Goal: Task Accomplishment & Management: Use online tool/utility

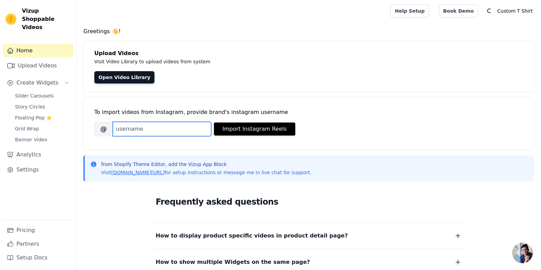
click at [136, 130] on input "Brand's Instagram Username" at bounding box center [162, 129] width 98 height 14
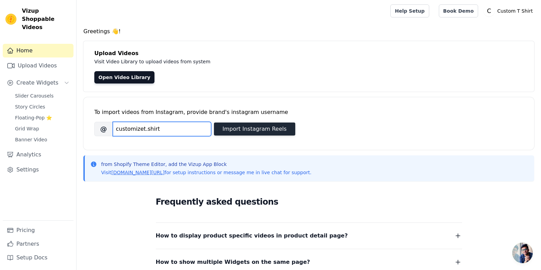
type input "customizet.shirt"
click at [238, 129] on button "Import Instagram Reels" at bounding box center [254, 128] width 81 height 13
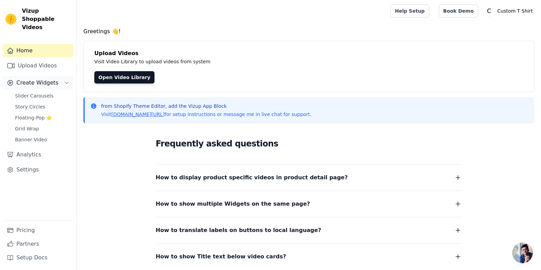
click at [57, 76] on button "Create Widgets" at bounding box center [38, 83] width 71 height 14
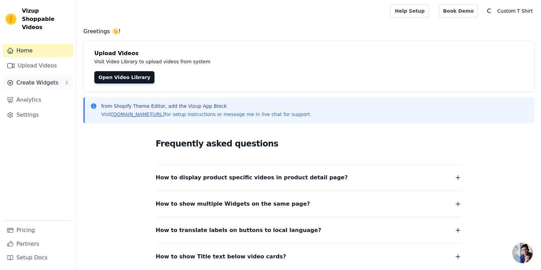
click at [57, 76] on button "Create Widgets" at bounding box center [38, 83] width 71 height 14
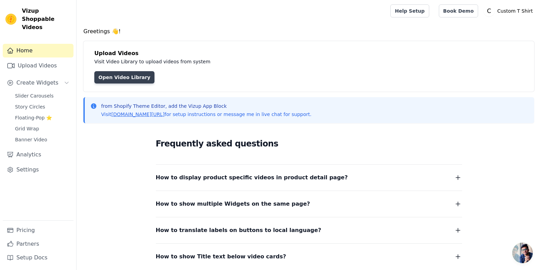
click at [124, 74] on link "Open Video Library" at bounding box center [124, 77] width 60 height 12
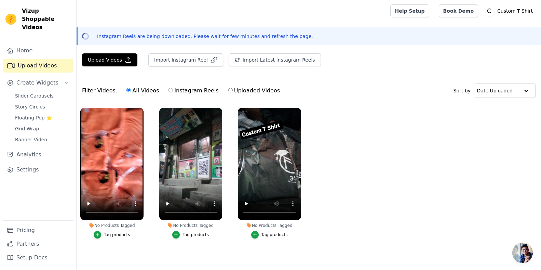
scroll to position [5, 0]
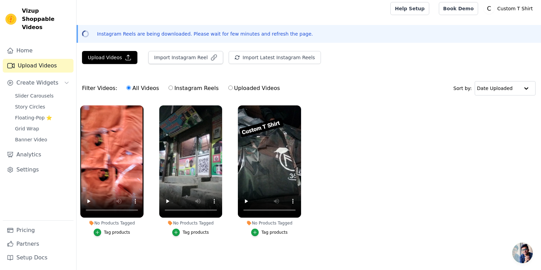
click at [118, 229] on div "Tag products" at bounding box center [117, 231] width 26 height 5
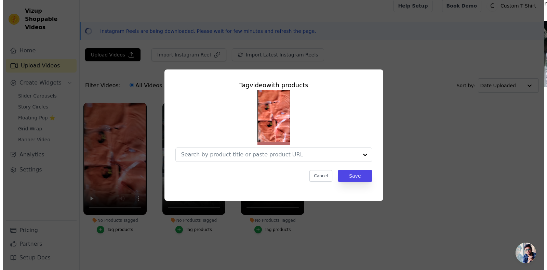
scroll to position [0, 0]
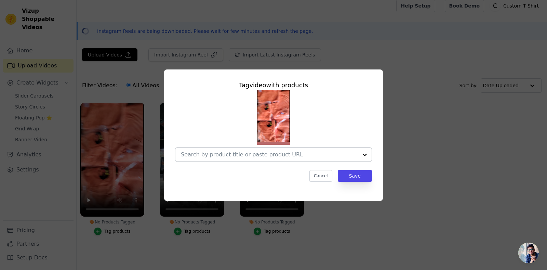
click at [234, 153] on input "No Products Tagged Tag video with products Cancel Save Tag products" at bounding box center [269, 154] width 177 height 6
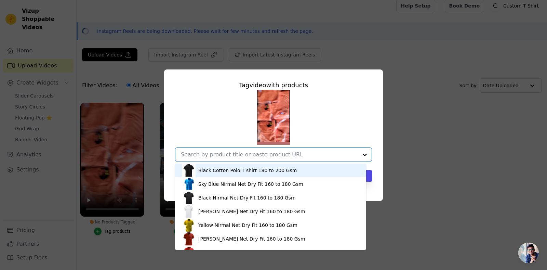
scroll to position [13, 0]
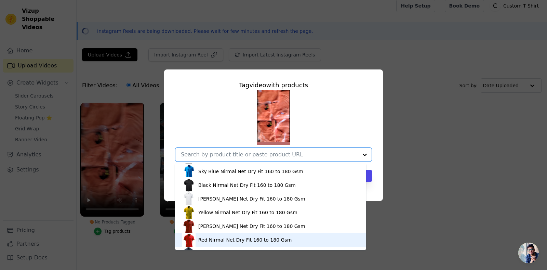
click at [216, 240] on div "Red Nirmal Net Dry Fit 160 to 180 Gsm" at bounding box center [244, 239] width 93 height 7
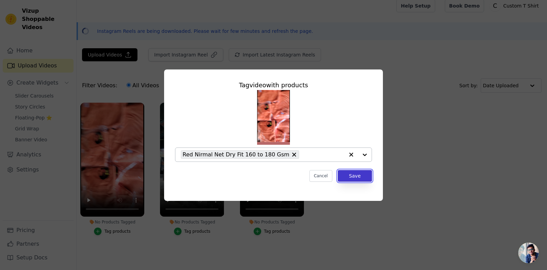
click at [359, 175] on button "Save" at bounding box center [355, 176] width 34 height 12
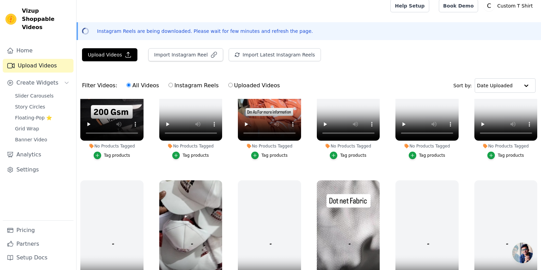
scroll to position [0, 0]
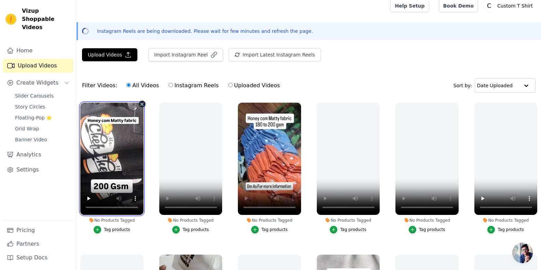
click at [123, 129] on video at bounding box center [111, 159] width 63 height 112
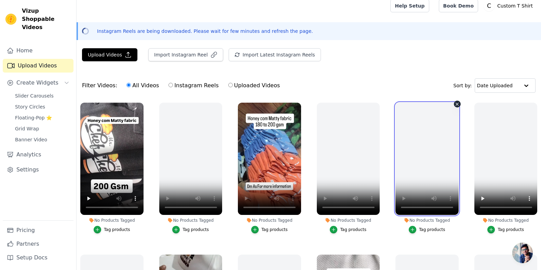
click at [401, 169] on video at bounding box center [427, 159] width 63 height 112
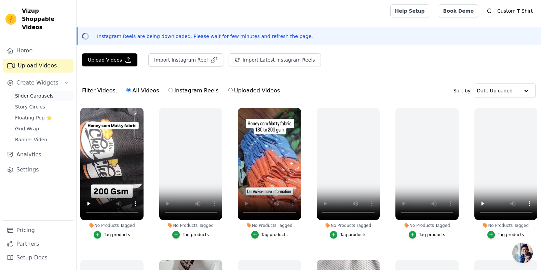
click at [52, 91] on link "Slider Carousels" at bounding box center [42, 96] width 63 height 10
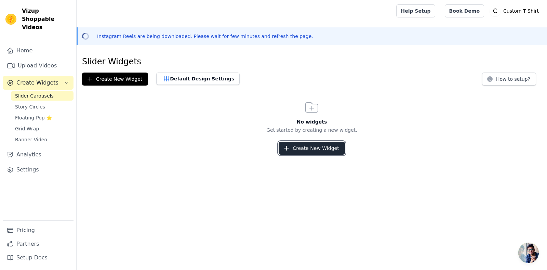
click at [299, 148] on button "Create New Widget" at bounding box center [312, 148] width 66 height 13
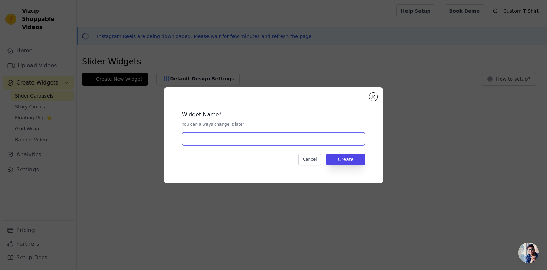
click at [241, 133] on input "text" at bounding box center [273, 138] width 183 height 13
type input "A"
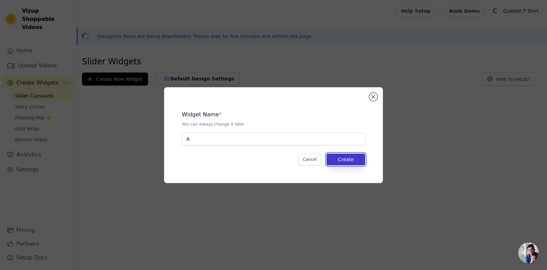
click at [354, 159] on button "Create" at bounding box center [346, 160] width 39 height 12
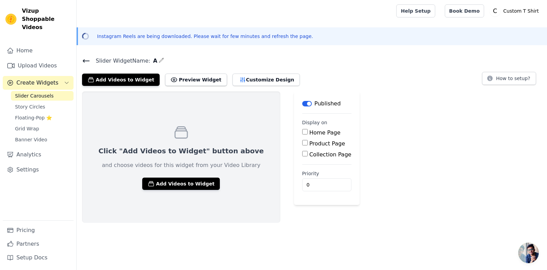
click at [310, 132] on label "Home Page" at bounding box center [325, 132] width 31 height 6
click at [305, 132] on input "Home Page" at bounding box center [304, 131] width 5 height 5
checkbox input "true"
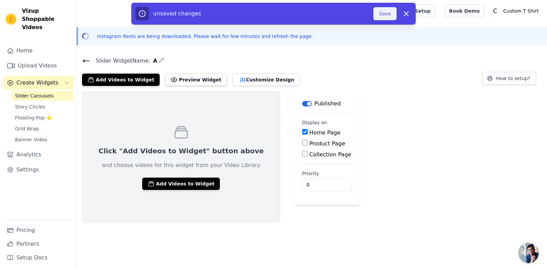
click at [384, 11] on button "Save" at bounding box center [384, 13] width 23 height 13
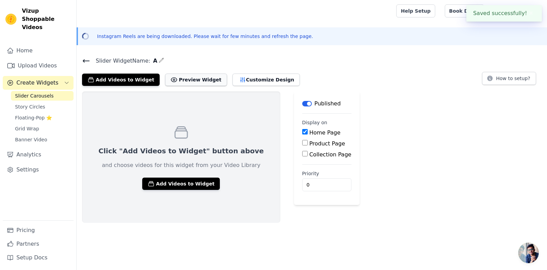
click at [184, 78] on button "Preview Widget" at bounding box center [196, 80] width 62 height 12
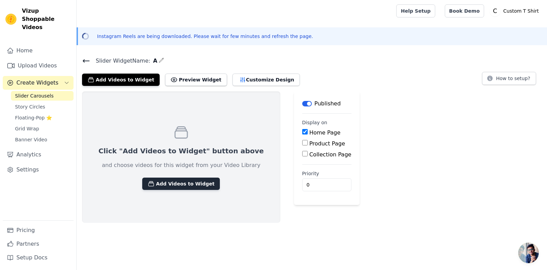
click at [167, 184] on button "Add Videos to Widget" at bounding box center [181, 183] width 78 height 12
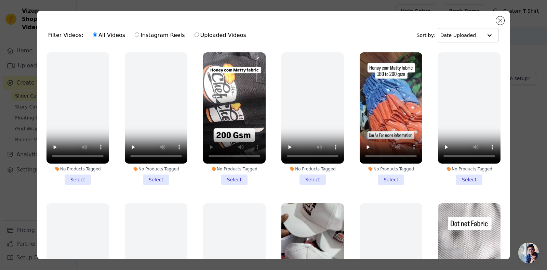
click at [233, 176] on li "No Products Tagged Select" at bounding box center [234, 118] width 63 height 132
click at [0, 0] on input "No Products Tagged Select" at bounding box center [0, 0] width 0 height 0
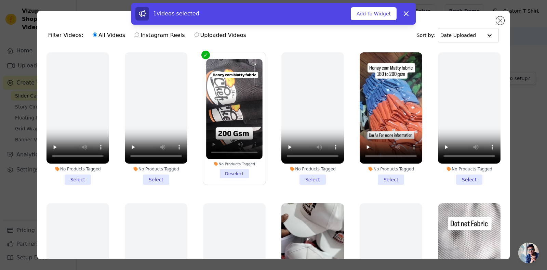
click at [387, 178] on li "No Products Tagged Select" at bounding box center [391, 118] width 63 height 132
click at [0, 0] on input "No Products Tagged Select" at bounding box center [0, 0] width 0 height 0
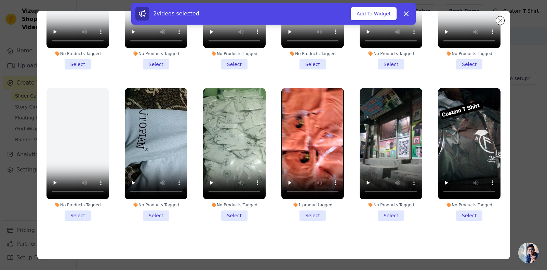
scroll to position [359, 0]
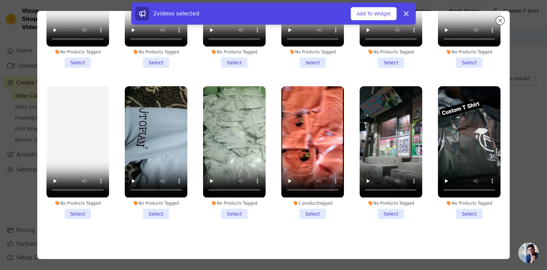
click at [377, 202] on li "No Products Tagged Select" at bounding box center [391, 152] width 63 height 132
click at [0, 0] on input "No Products Tagged Select" at bounding box center [0, 0] width 0 height 0
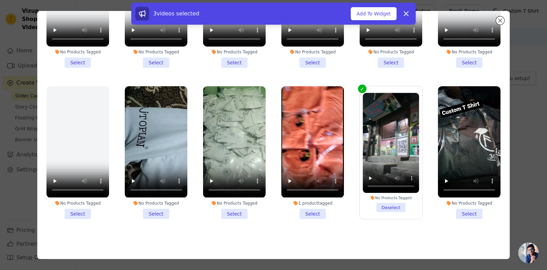
click at [462, 203] on li "No Products Tagged Select" at bounding box center [469, 152] width 63 height 132
click at [0, 0] on input "No Products Tagged Select" at bounding box center [0, 0] width 0 height 0
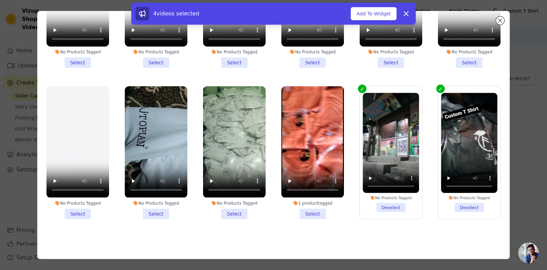
click at [312, 202] on li "1 product tagged Select" at bounding box center [312, 152] width 63 height 132
click at [0, 0] on input "1 product tagged Select" at bounding box center [0, 0] width 0 height 0
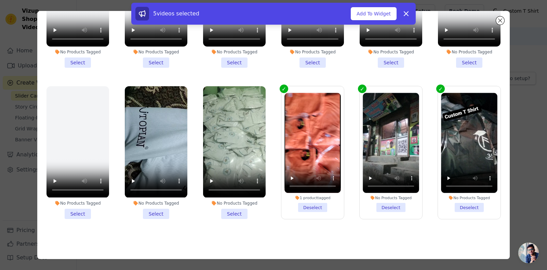
click at [236, 200] on li "No Products Tagged Select" at bounding box center [234, 152] width 63 height 132
click at [0, 0] on input "No Products Tagged Select" at bounding box center [0, 0] width 0 height 0
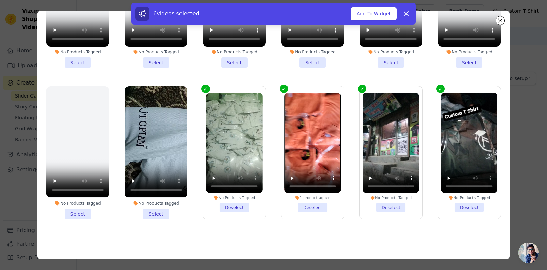
click at [156, 202] on li "No Products Tagged Select" at bounding box center [156, 152] width 63 height 132
click at [0, 0] on input "No Products Tagged Select" at bounding box center [0, 0] width 0 height 0
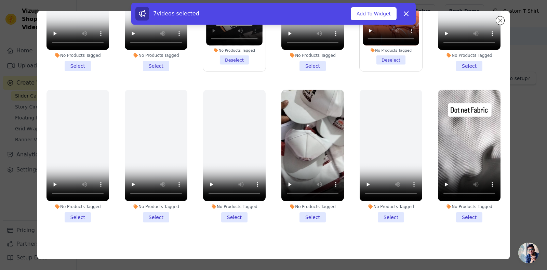
scroll to position [55, 0]
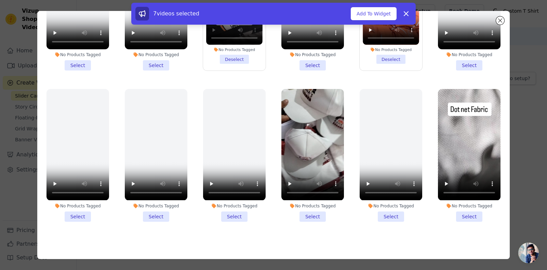
click at [317, 209] on li "No Products Tagged Select" at bounding box center [312, 155] width 63 height 132
click at [0, 0] on input "No Products Tagged Select" at bounding box center [0, 0] width 0 height 0
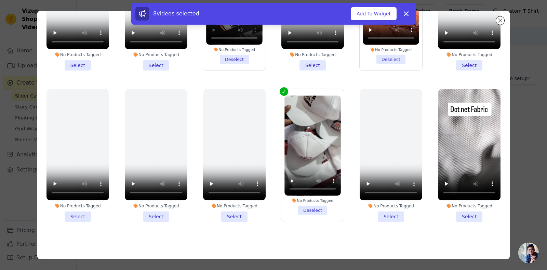
click at [469, 212] on li "No Products Tagged Select" at bounding box center [469, 155] width 63 height 132
click at [0, 0] on input "No Products Tagged Select" at bounding box center [0, 0] width 0 height 0
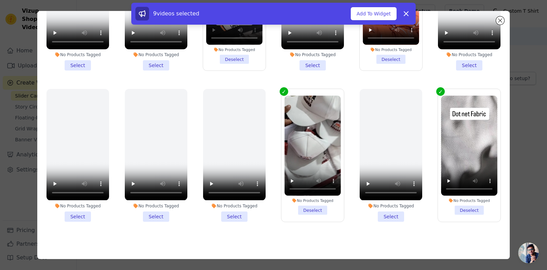
drag, startPoint x: 499, startPoint y: 100, endPoint x: 497, endPoint y: 84, distance: 16.3
click at [497, 84] on div "Filter Videos: All Videos Instagram Reels Uploaded Videos Sort by: Date Uploade…" at bounding box center [273, 135] width 473 height 248
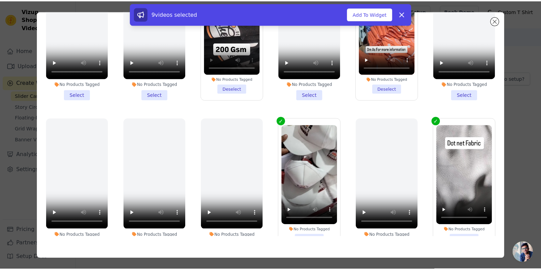
scroll to position [0, 0]
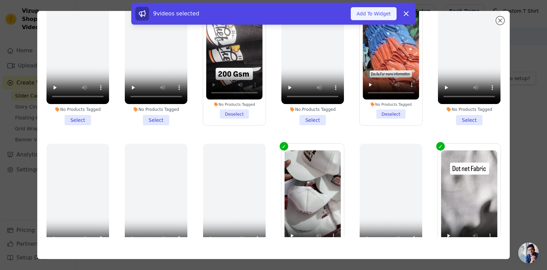
click at [380, 13] on button "Add To Widget" at bounding box center [374, 13] width 46 height 13
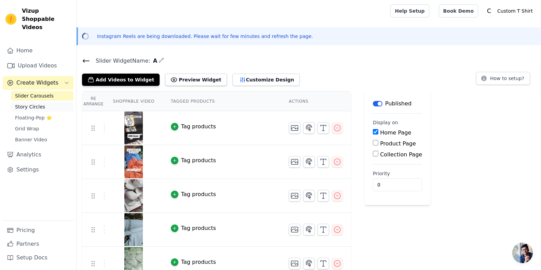
click at [32, 103] on span "Story Circles" at bounding box center [30, 106] width 30 height 7
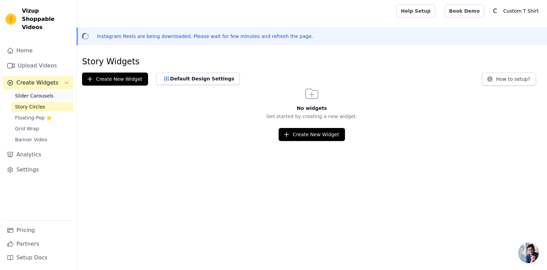
click at [36, 91] on link "Slider Carousels" at bounding box center [42, 96] width 63 height 10
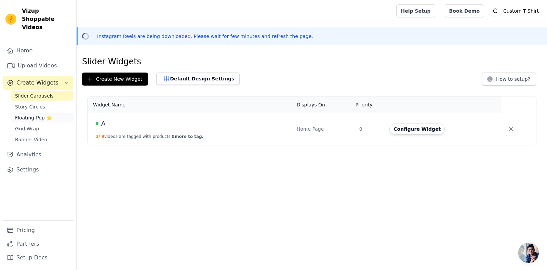
click at [33, 114] on span "Floating-Pop ⭐" at bounding box center [33, 117] width 37 height 7
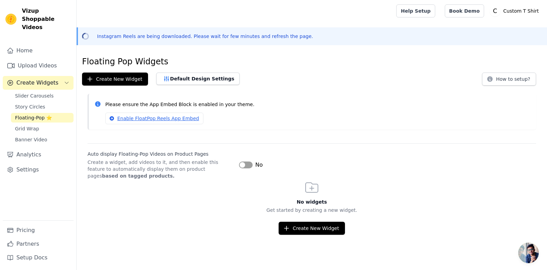
click at [243, 166] on button "Label" at bounding box center [246, 164] width 14 height 7
click at [36, 103] on span "Story Circles" at bounding box center [30, 106] width 30 height 7
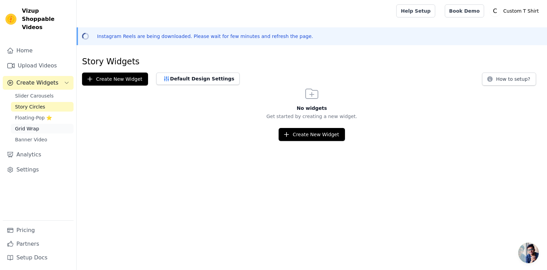
click at [35, 125] on span "Grid Wrap" at bounding box center [27, 128] width 24 height 7
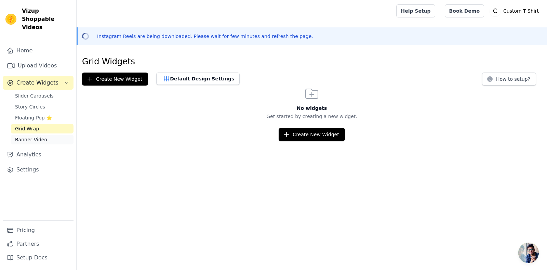
click at [36, 136] on span "Banner Video" at bounding box center [31, 139] width 32 height 7
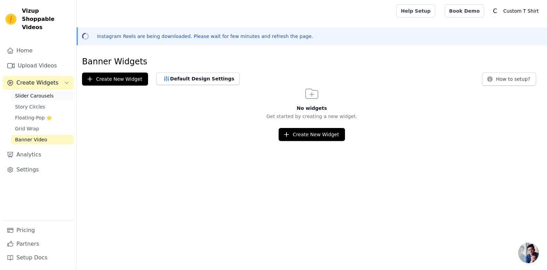
click at [35, 92] on span "Slider Carousels" at bounding box center [34, 95] width 39 height 7
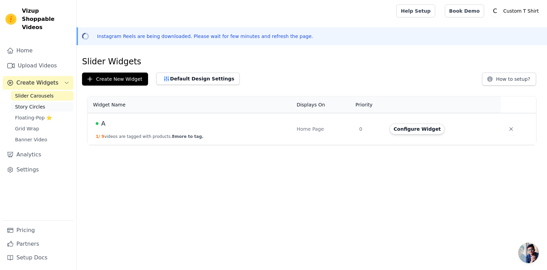
click at [35, 103] on span "Story Circles" at bounding box center [30, 106] width 30 height 7
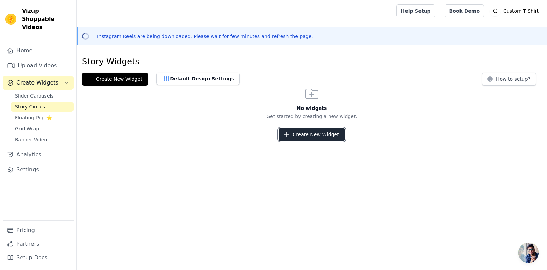
click at [318, 135] on button "Create New Widget" at bounding box center [312, 134] width 66 height 13
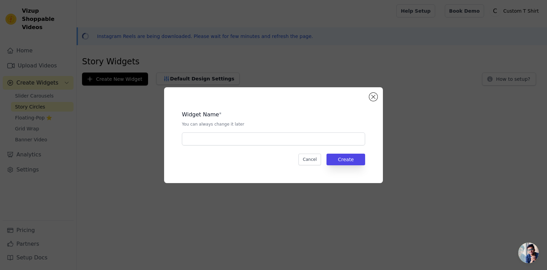
click at [238, 129] on div "Widget Name * You can always change it later" at bounding box center [273, 125] width 183 height 40
click at [233, 134] on input "text" at bounding box center [273, 138] width 183 height 13
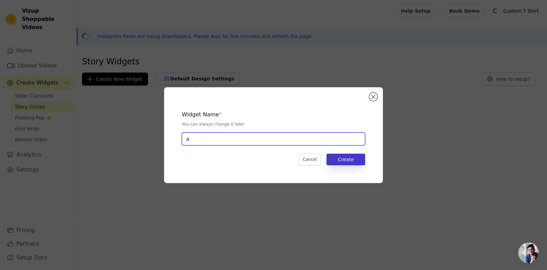
type input "a"
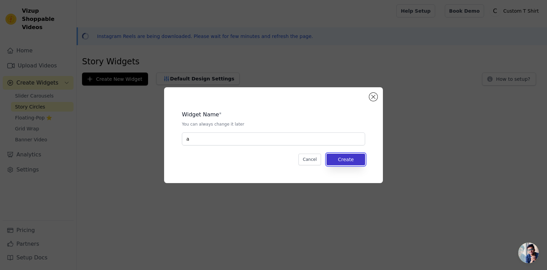
click at [346, 160] on button "Create" at bounding box center [346, 160] width 39 height 12
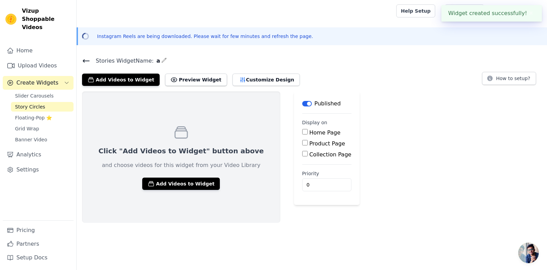
click at [302, 132] on input "Home Page" at bounding box center [304, 131] width 5 height 5
checkbox input "true"
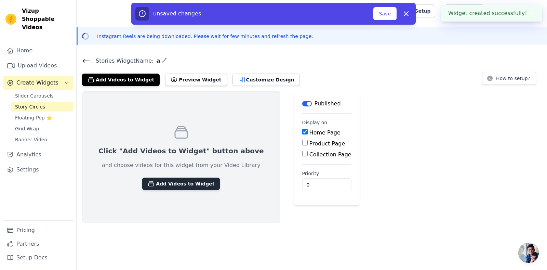
click at [178, 184] on button "Add Videos to Widget" at bounding box center [181, 183] width 78 height 12
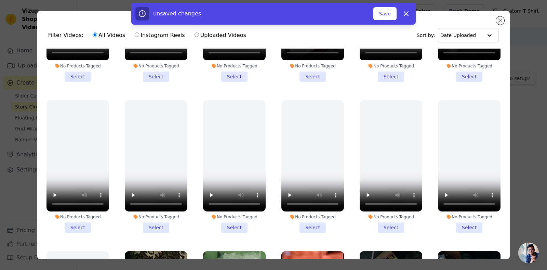
scroll to position [258, 0]
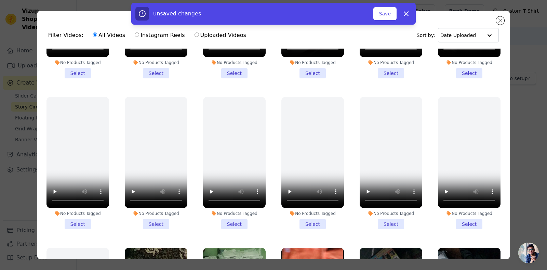
click at [387, 215] on li "No Products Tagged Select" at bounding box center [391, 163] width 63 height 132
click at [0, 0] on input "No Products Tagged Select" at bounding box center [0, 0] width 0 height 0
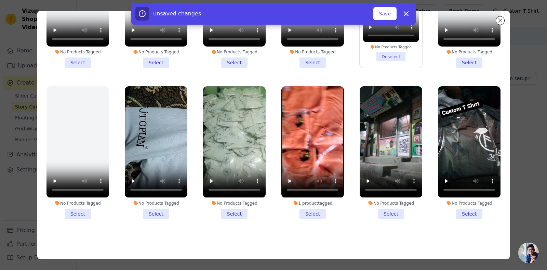
scroll to position [355, 0]
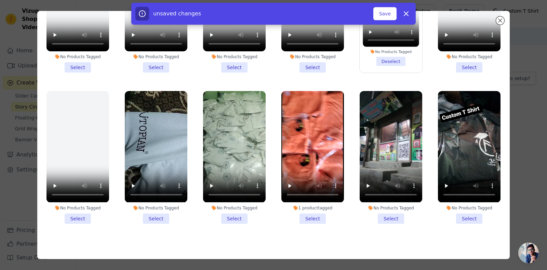
click at [153, 206] on li "No Products Tagged Select" at bounding box center [156, 157] width 63 height 132
click at [0, 0] on input "No Products Tagged Select" at bounding box center [0, 0] width 0 height 0
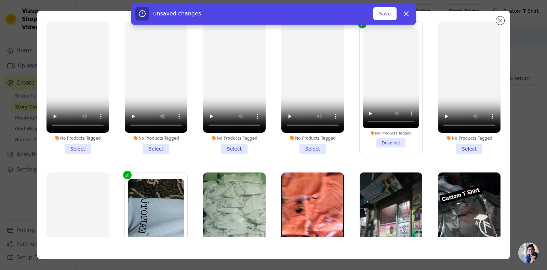
scroll to position [266, 0]
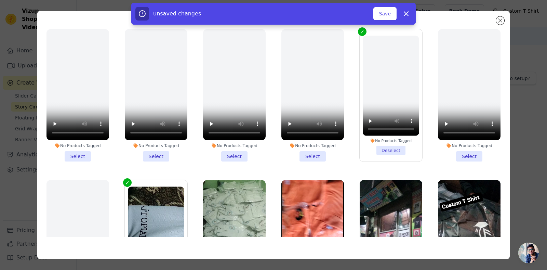
click at [65, 147] on li "No Products Tagged Select" at bounding box center [78, 95] width 63 height 132
click at [0, 0] on input "No Products Tagged Select" at bounding box center [0, 0] width 0 height 0
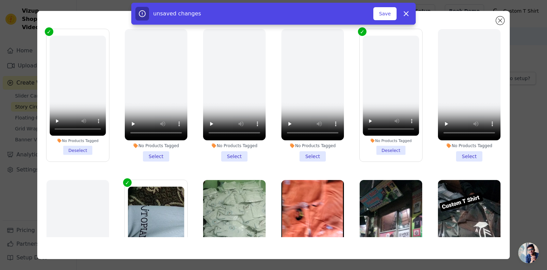
click at [143, 149] on li "No Products Tagged Select" at bounding box center [156, 95] width 63 height 132
click at [0, 0] on input "No Products Tagged Select" at bounding box center [0, 0] width 0 height 0
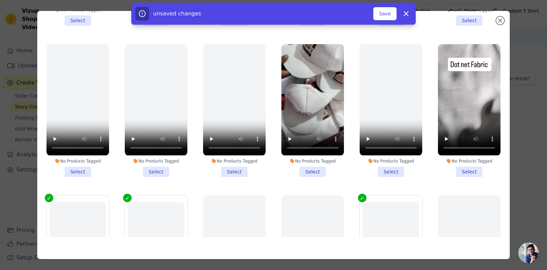
scroll to position [90, 0]
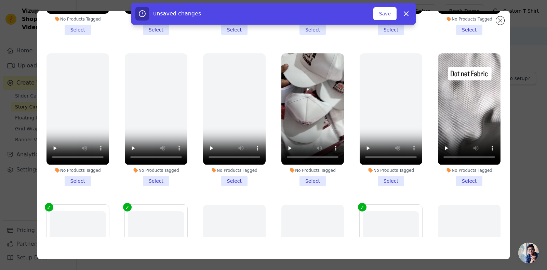
click at [465, 172] on li "No Products Tagged Select" at bounding box center [469, 119] width 63 height 132
click at [0, 0] on input "No Products Tagged Select" at bounding box center [0, 0] width 0 height 0
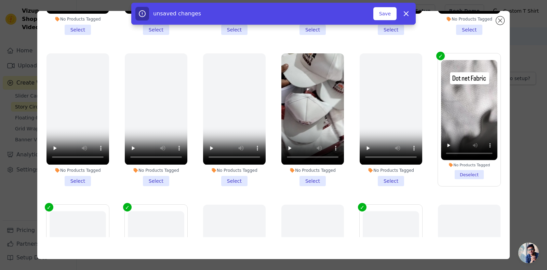
click at [154, 172] on li "No Products Tagged Select" at bounding box center [156, 119] width 63 height 132
click at [0, 0] on input "No Products Tagged Select" at bounding box center [0, 0] width 0 height 0
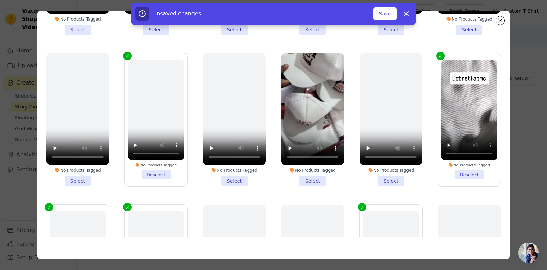
click at [66, 177] on li "No Products Tagged Select" at bounding box center [78, 119] width 63 height 132
click at [0, 0] on input "No Products Tagged Select" at bounding box center [0, 0] width 0 height 0
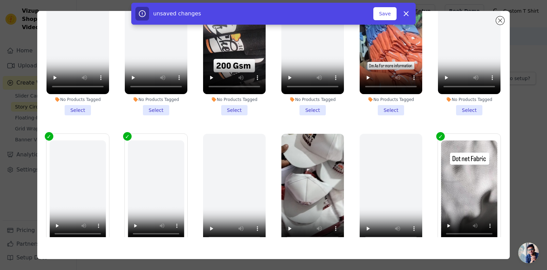
scroll to position [0, 0]
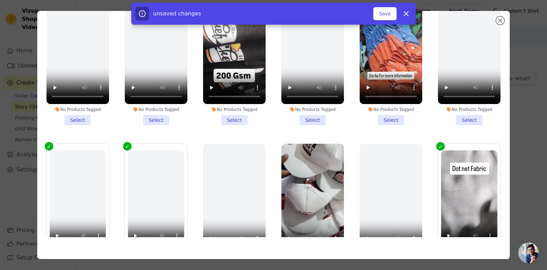
click at [306, 117] on li "No Products Tagged Select" at bounding box center [312, 59] width 63 height 132
click at [0, 0] on input "No Products Tagged Select" at bounding box center [0, 0] width 0 height 0
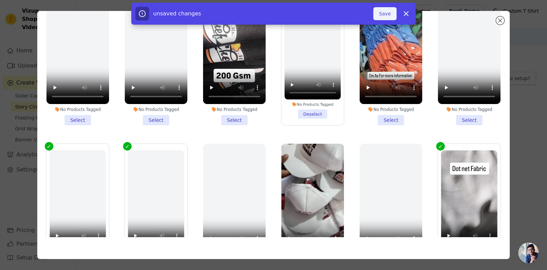
click at [386, 15] on button "Save" at bounding box center [384, 13] width 23 height 13
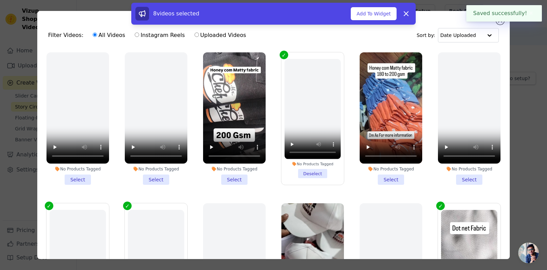
click at [136, 37] on label "Instagram Reels" at bounding box center [159, 35] width 51 height 9
click at [136, 37] on input "Instagram Reels" at bounding box center [137, 34] width 4 height 4
radio input "true"
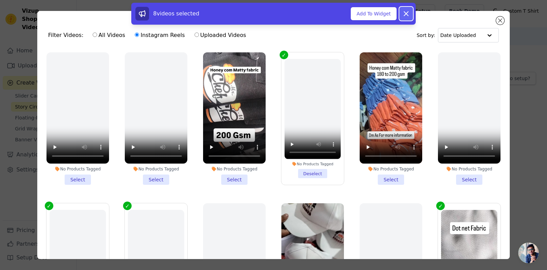
click at [409, 12] on icon at bounding box center [406, 14] width 8 height 8
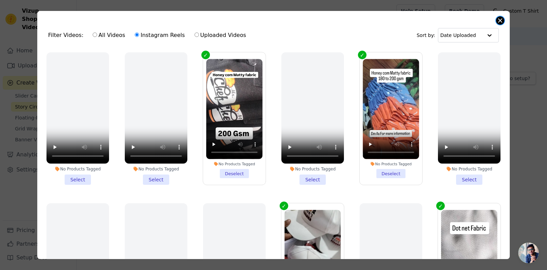
click at [498, 21] on button "Close modal" at bounding box center [500, 20] width 8 height 8
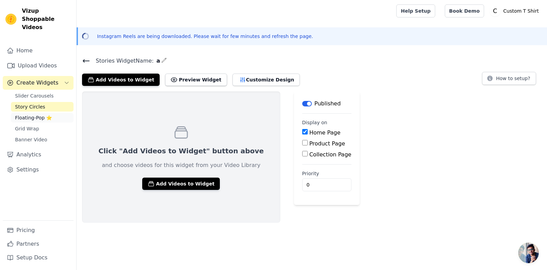
click at [31, 114] on span "Floating-Pop ⭐" at bounding box center [33, 117] width 37 height 7
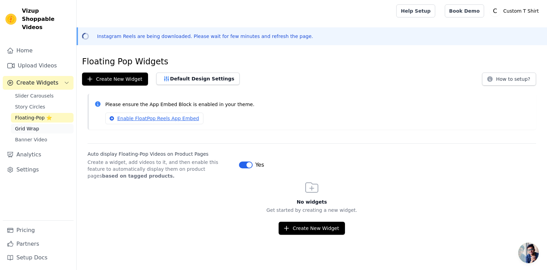
click at [30, 125] on span "Grid Wrap" at bounding box center [27, 128] width 24 height 7
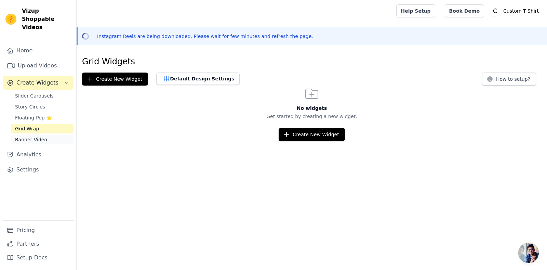
click at [30, 136] on span "Banner Video" at bounding box center [31, 139] width 32 height 7
